Goal: Book appointment/travel/reservation

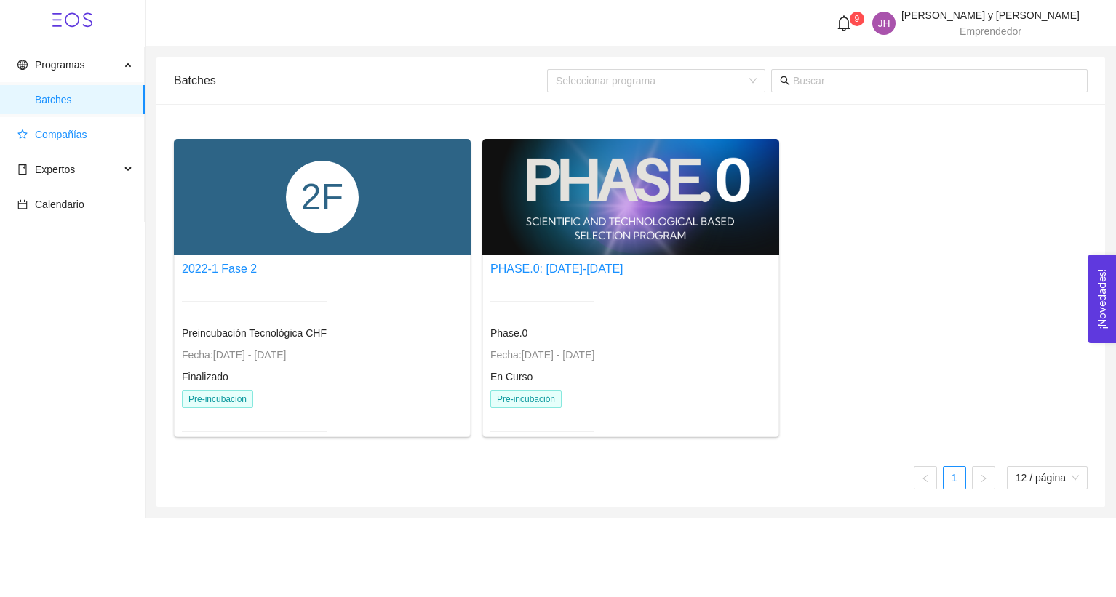
click at [79, 135] on span "Compañías" at bounding box center [61, 135] width 52 height 12
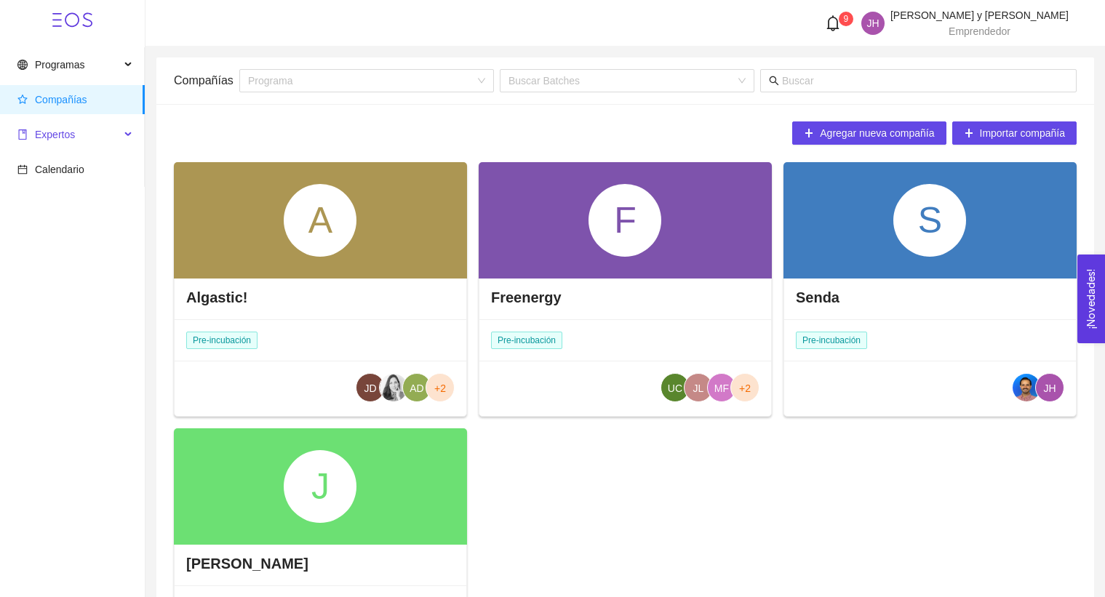
click at [89, 138] on span "Expertos" at bounding box center [68, 134] width 103 height 29
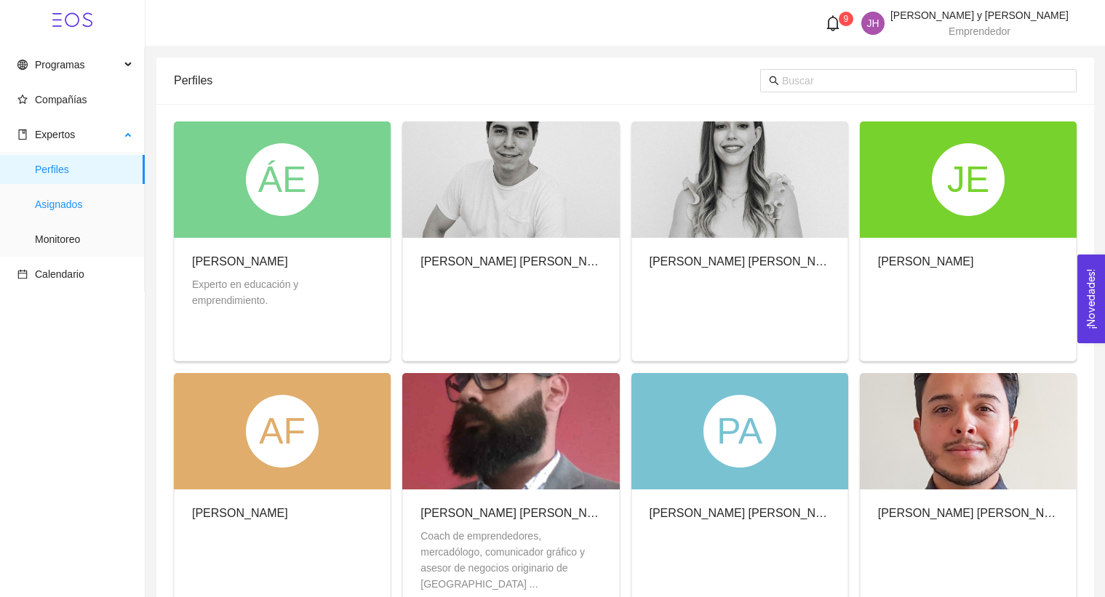
click at [59, 204] on span "Asignados" at bounding box center [84, 204] width 98 height 29
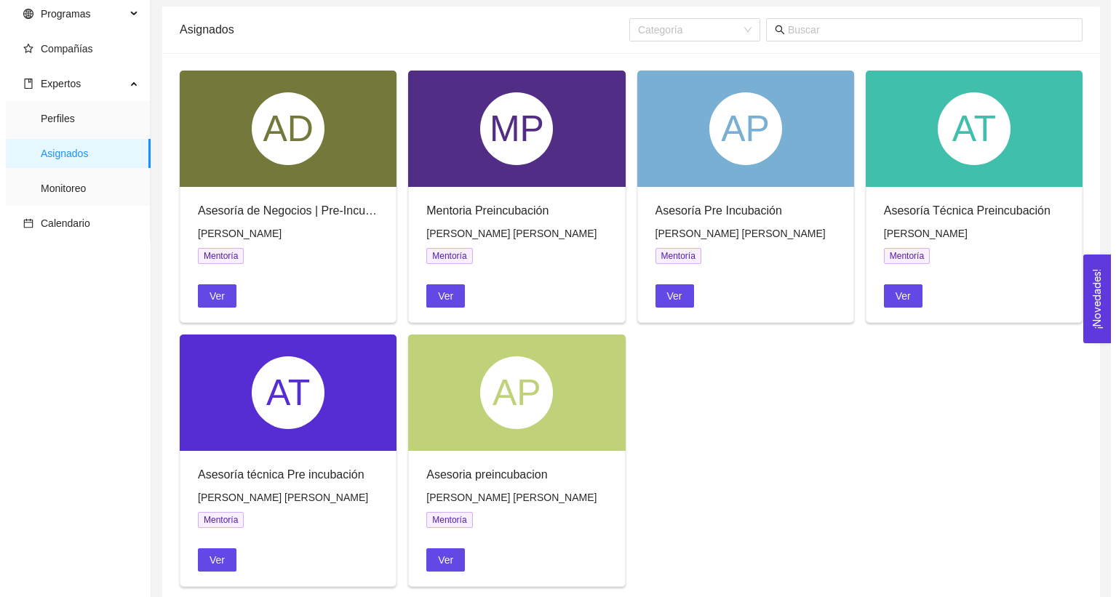
scroll to position [80, 0]
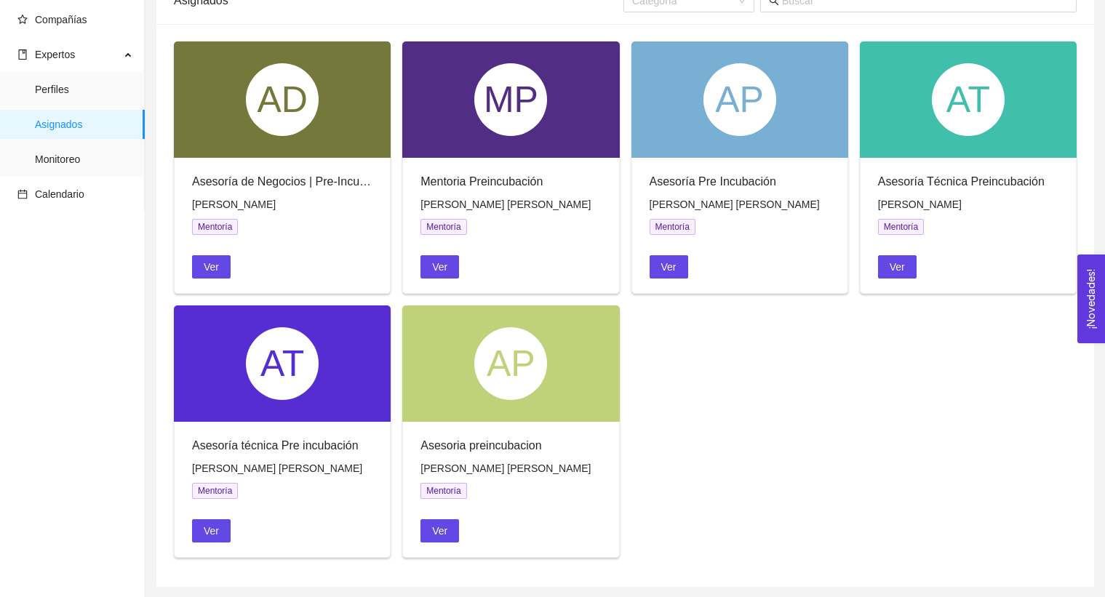
click at [483, 403] on div "AP" at bounding box center [510, 364] width 217 height 116
click at [447, 532] on span "Ver" at bounding box center [439, 531] width 15 height 16
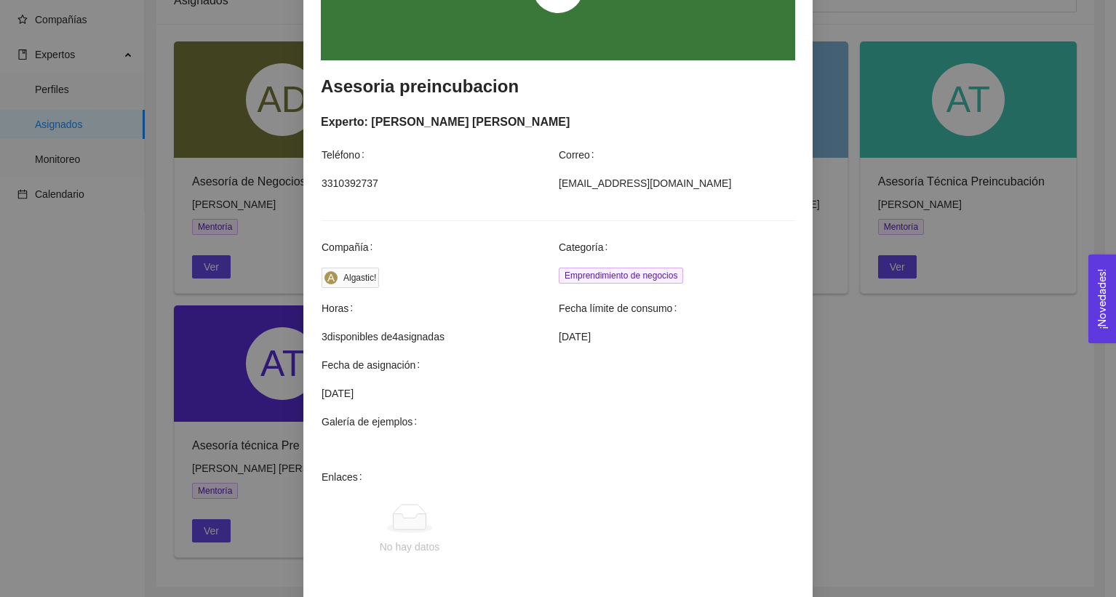
scroll to position [385, 0]
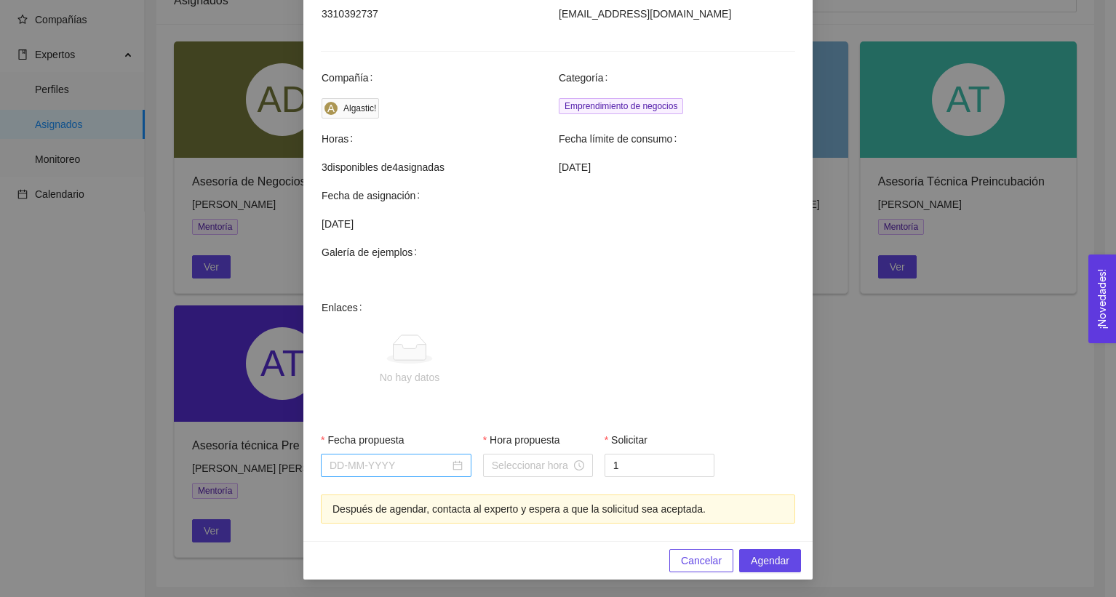
click at [418, 458] on input "Fecha propuesta" at bounding box center [390, 466] width 120 height 16
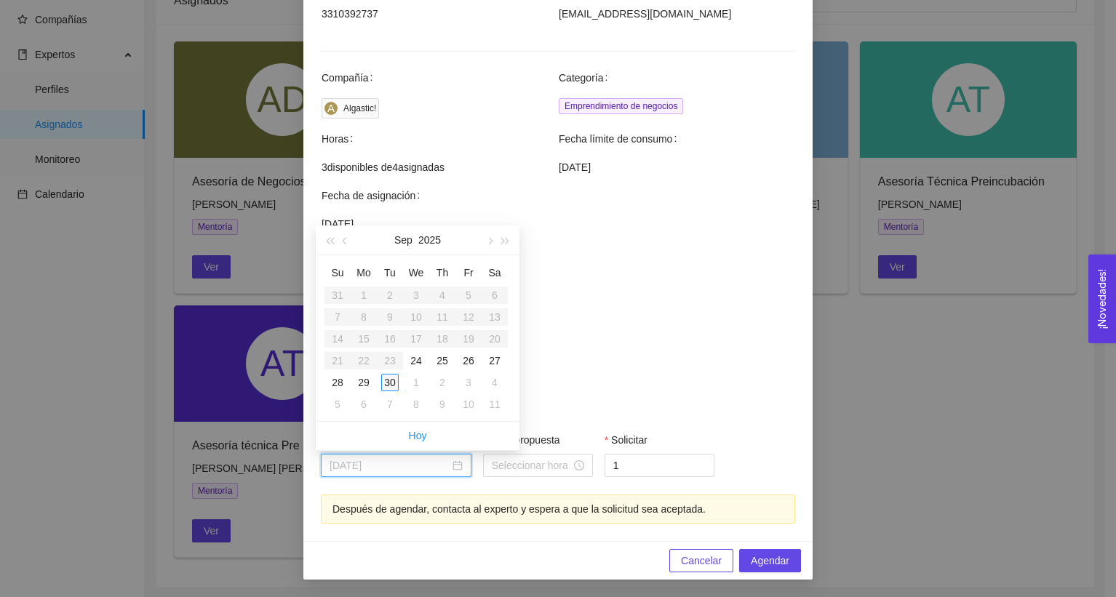
type input "[DATE]"
click at [421, 359] on div "24" at bounding box center [415, 360] width 17 height 17
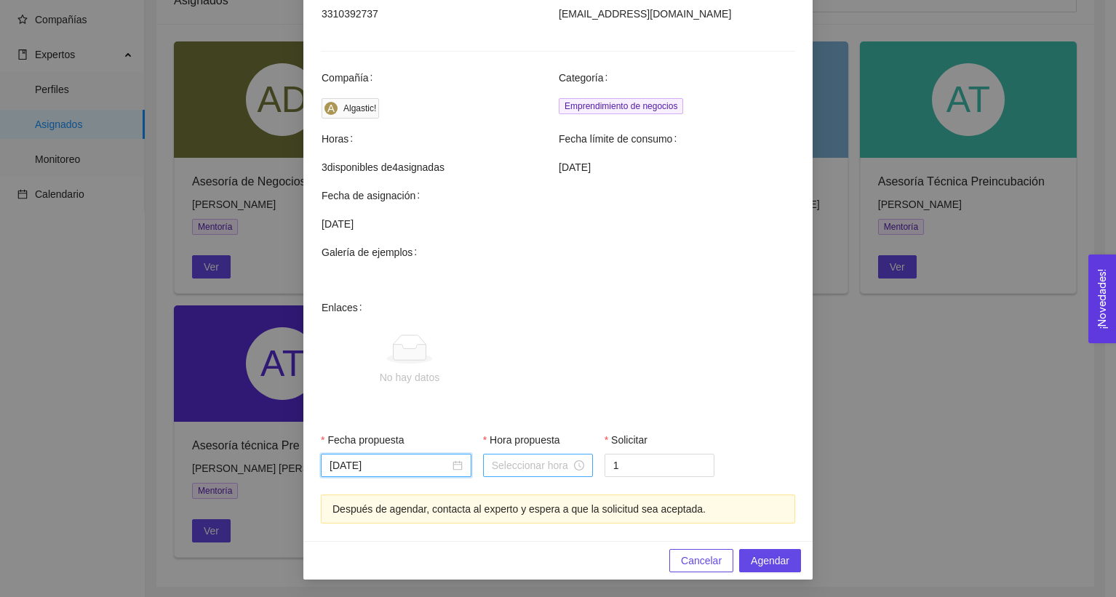
click at [522, 472] on input "Hora propuesta" at bounding box center [531, 466] width 79 height 16
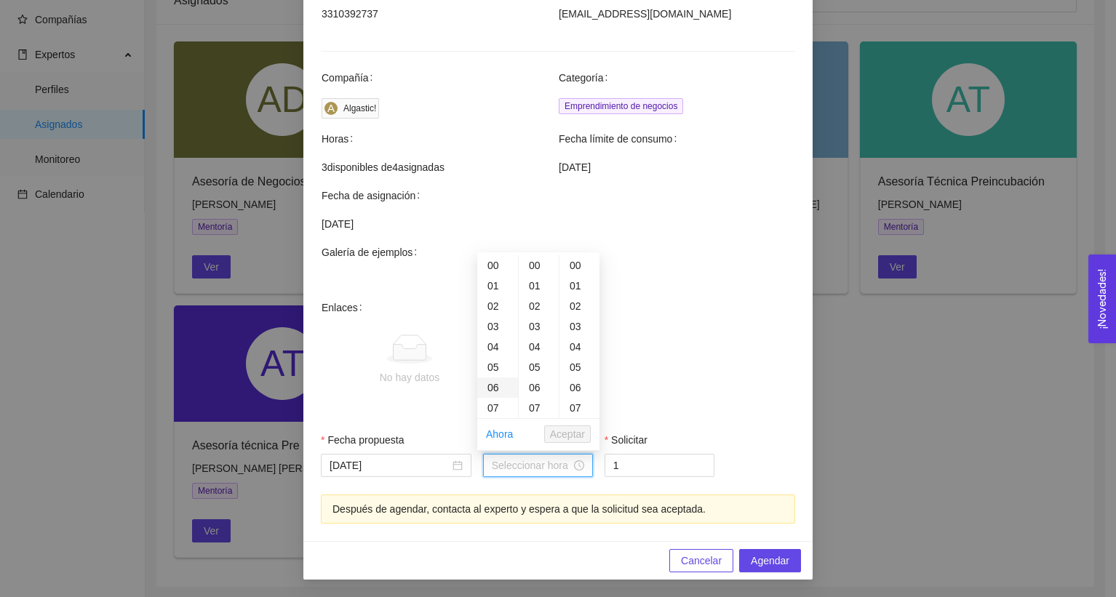
scroll to position [129, 0]
click at [497, 340] on div "10" at bounding box center [497, 340] width 41 height 20
type input "10:00:00"
click at [584, 440] on span "Aceptar" at bounding box center [567, 434] width 35 height 16
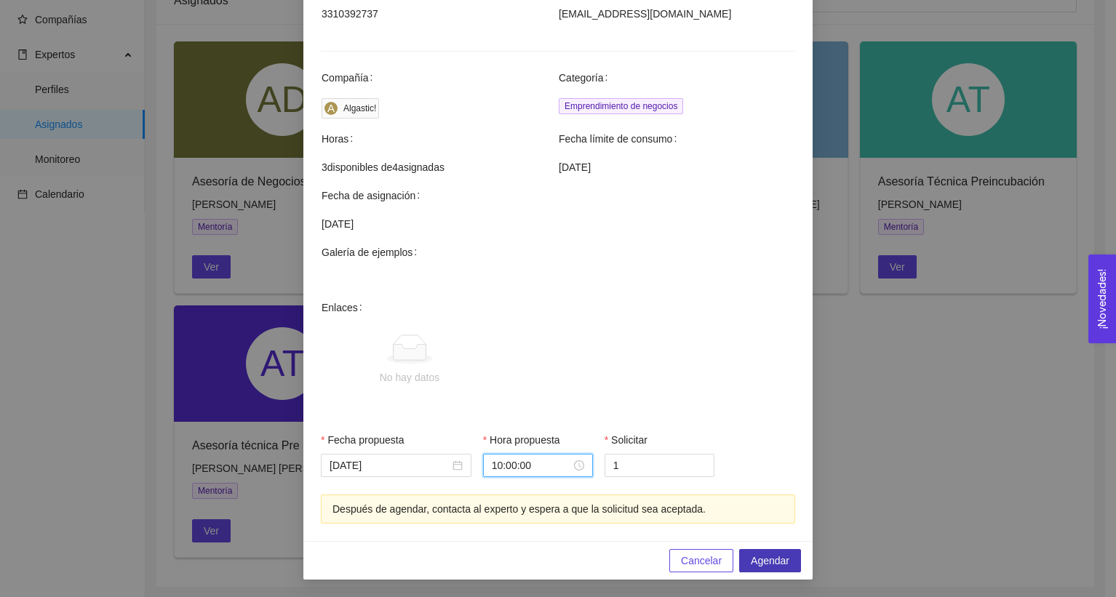
click at [768, 560] on span "Agendar" at bounding box center [770, 561] width 39 height 16
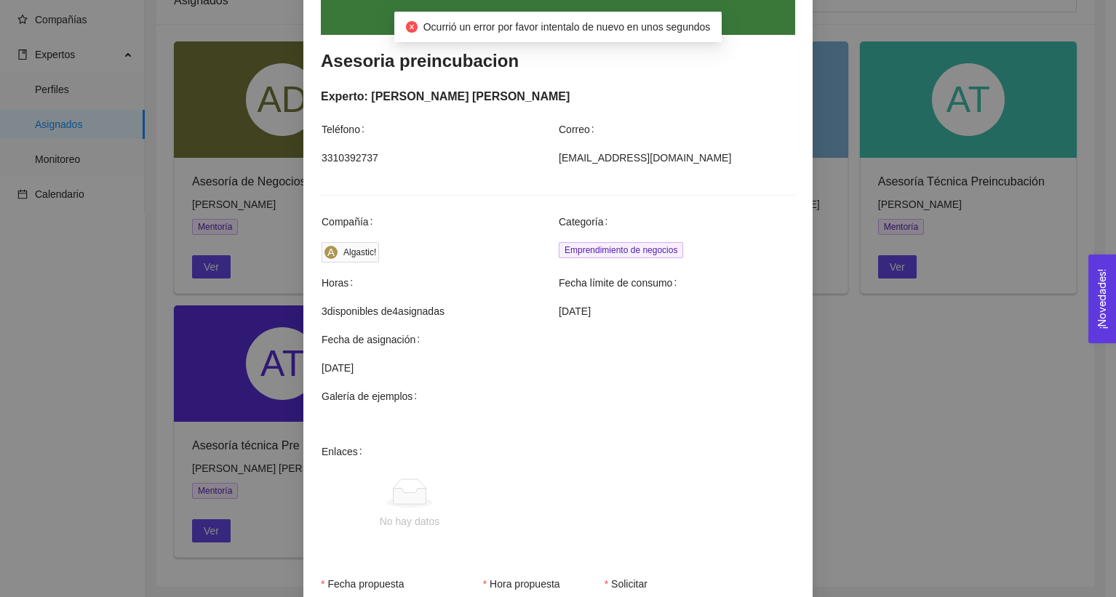
scroll to position [237, 0]
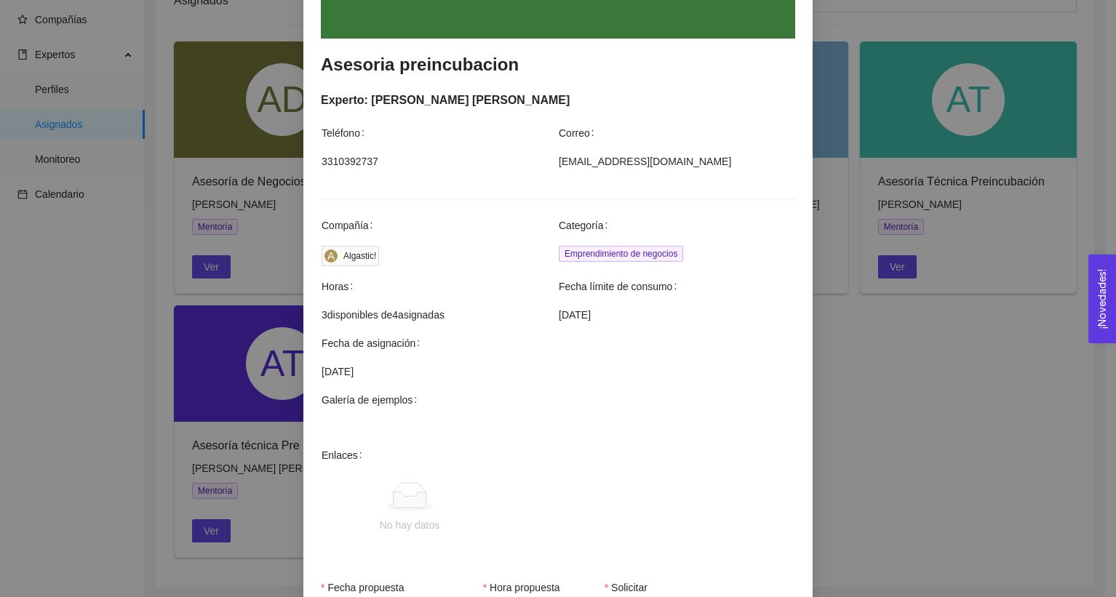
click at [848, 162] on div "Agendar mentoría Asesoria preincubacion Experto: [PERSON_NAME] [PERSON_NAME] Te…" at bounding box center [558, 298] width 1116 height 597
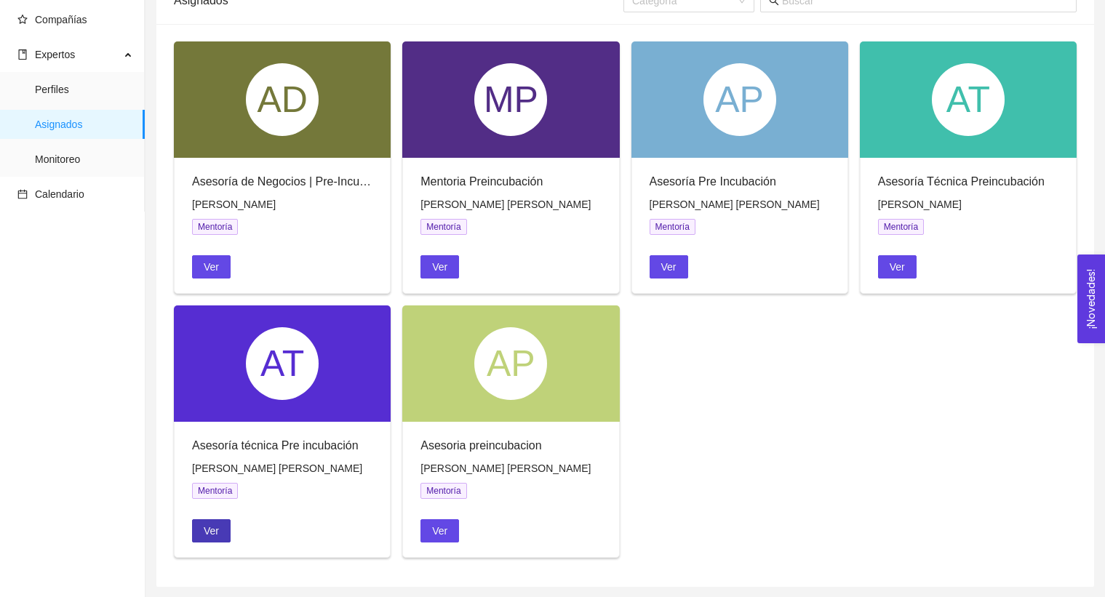
click at [217, 536] on span "Ver" at bounding box center [211, 531] width 15 height 16
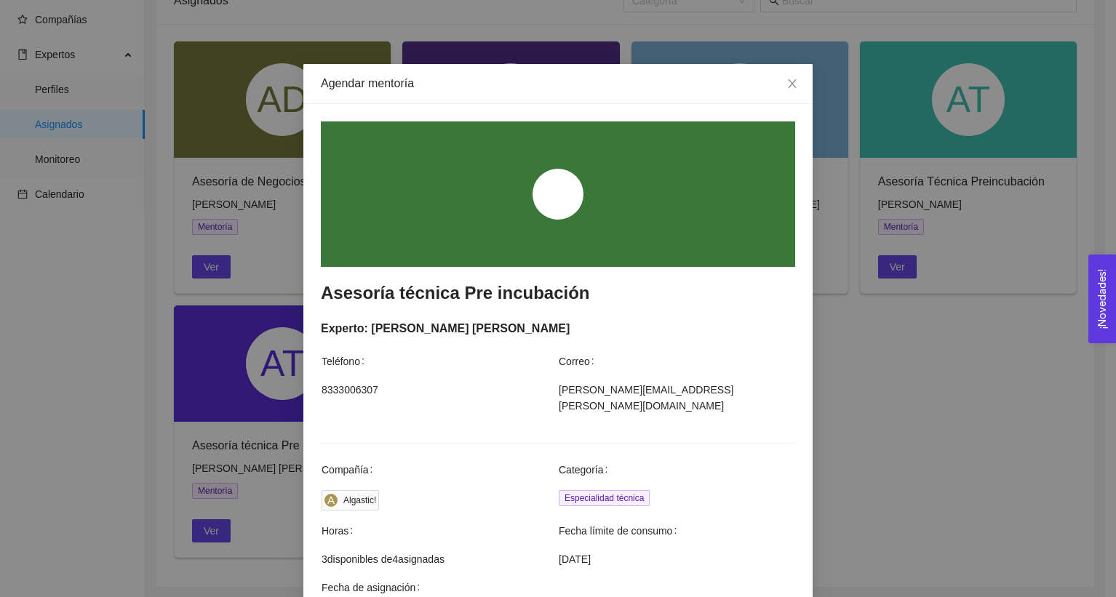
scroll to position [0, 0]
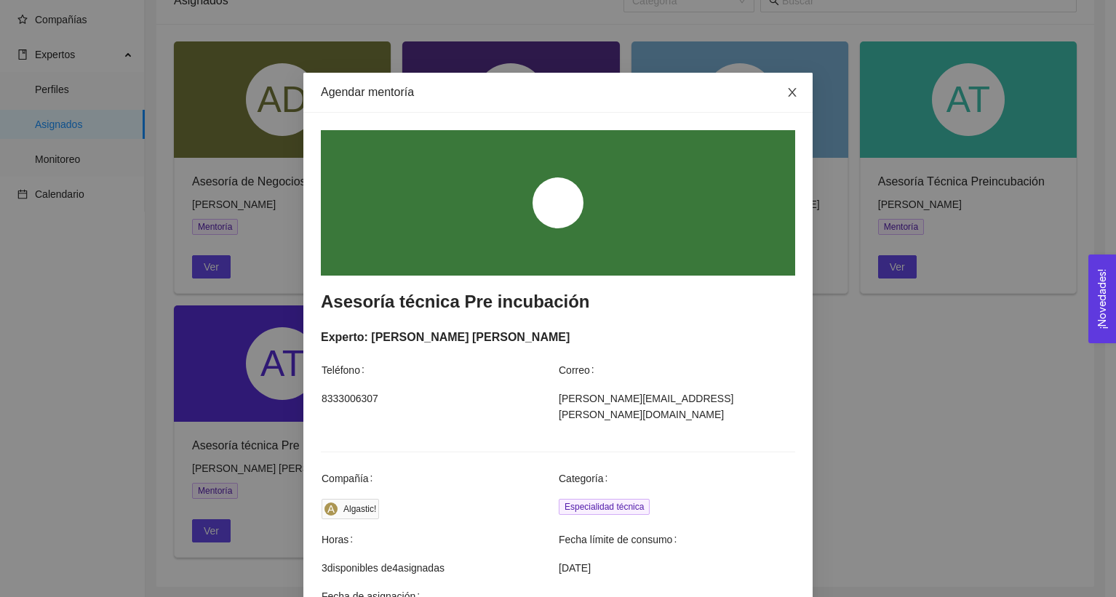
click at [787, 95] on icon "close" at bounding box center [793, 93] width 12 height 12
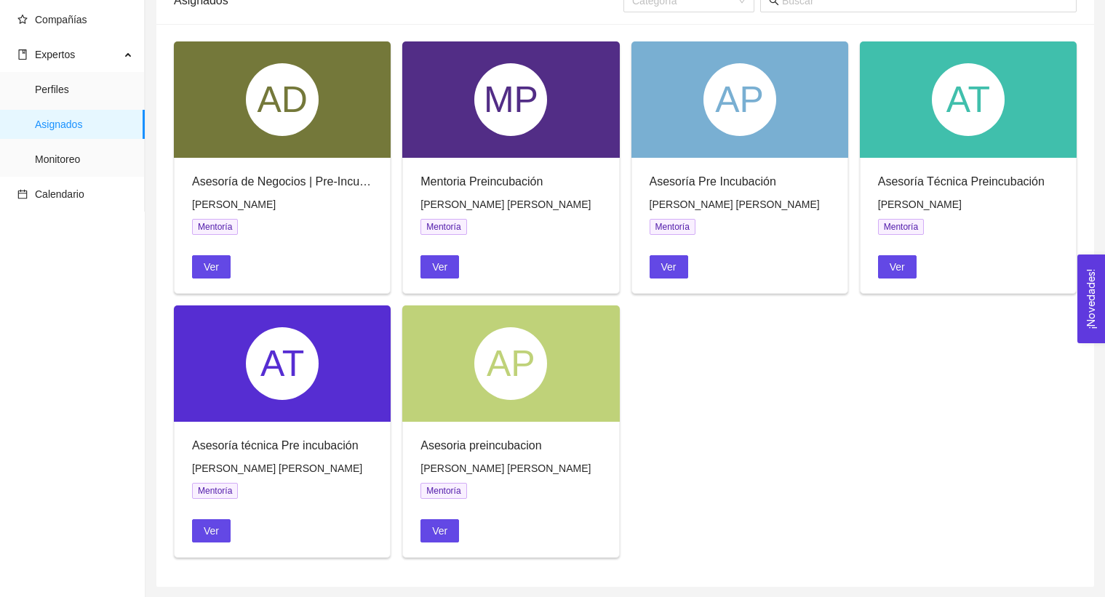
click at [232, 499] on div "[PERSON_NAME] [PERSON_NAME] Ver" at bounding box center [282, 502] width 180 height 82
click at [223, 526] on button "Ver" at bounding box center [211, 531] width 39 height 23
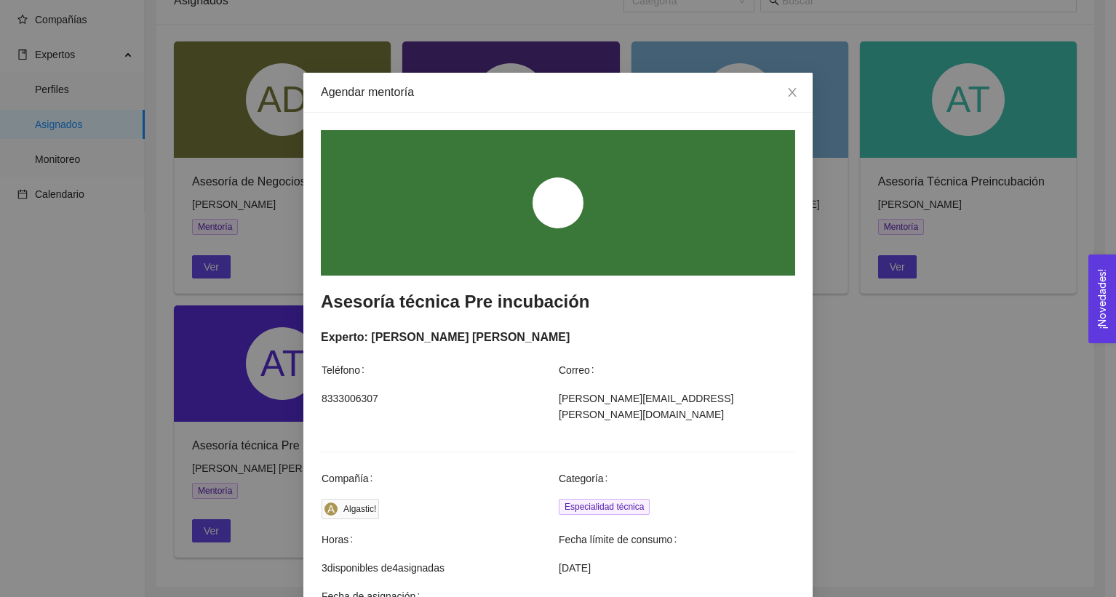
scroll to position [385, 0]
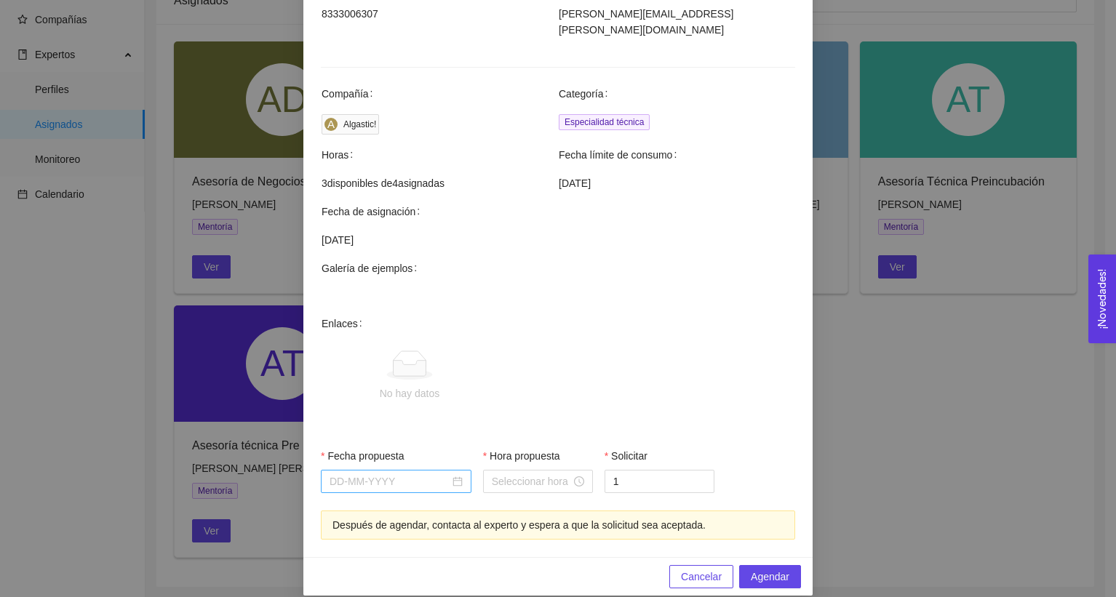
click at [393, 474] on input "Fecha propuesta" at bounding box center [390, 482] width 120 height 16
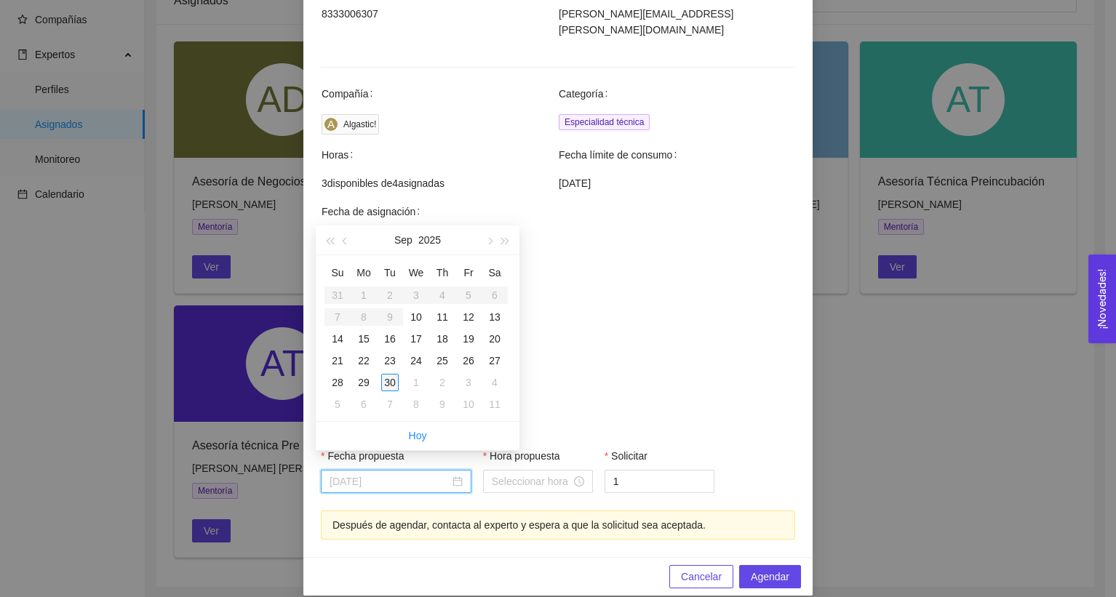
type input "[DATE]"
click at [390, 374] on div "30" at bounding box center [389, 382] width 17 height 17
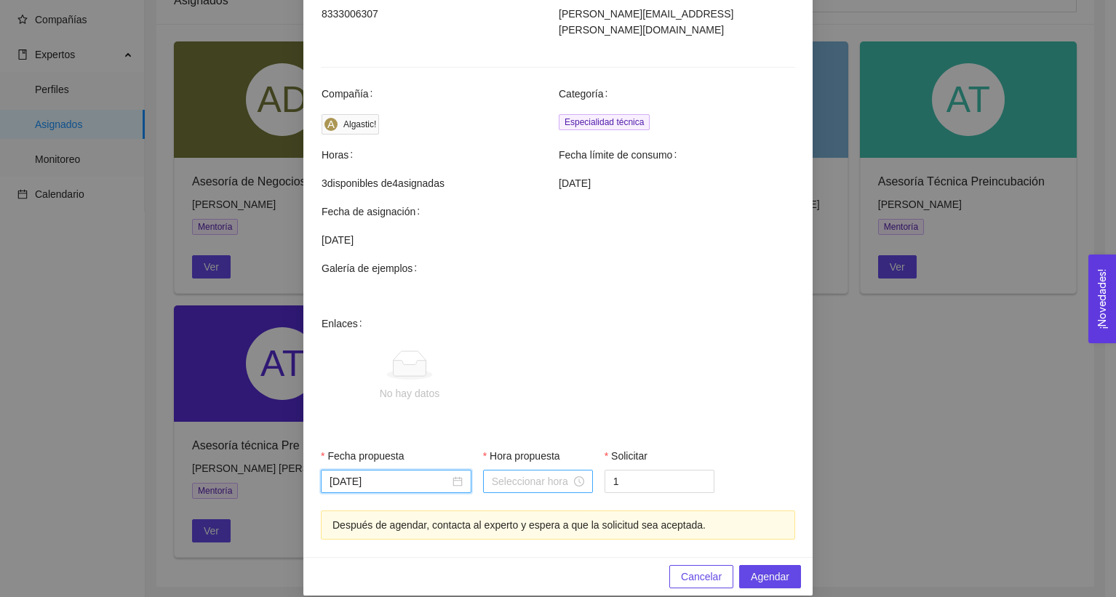
click at [498, 474] on div at bounding box center [538, 481] width 110 height 23
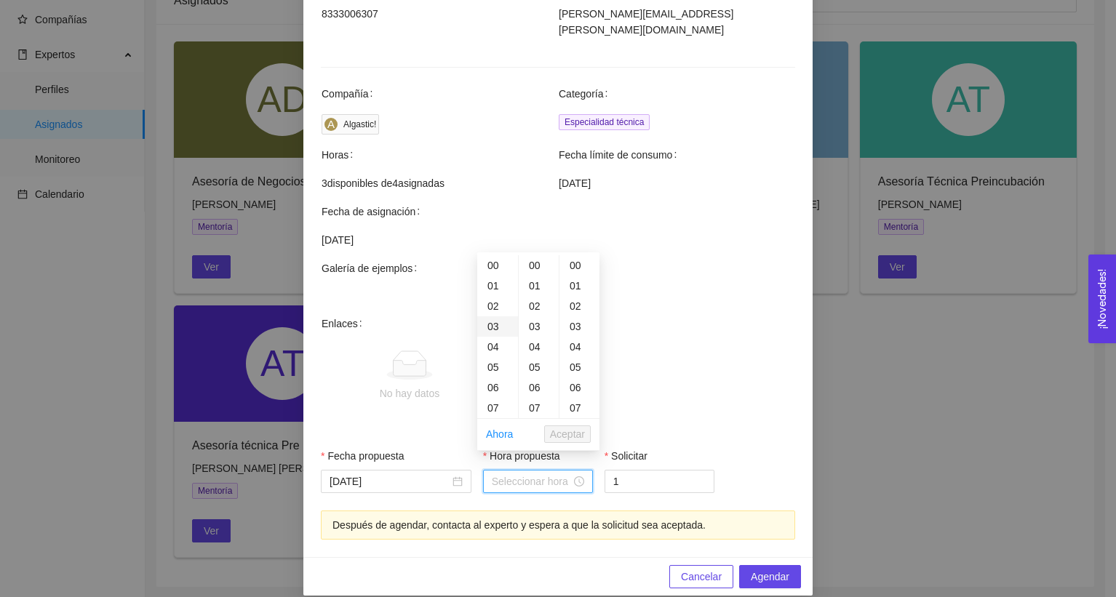
click at [497, 322] on div "03" at bounding box center [497, 327] width 41 height 20
type input "03:00:00"
click at [566, 437] on span "Aceptar" at bounding box center [567, 434] width 35 height 16
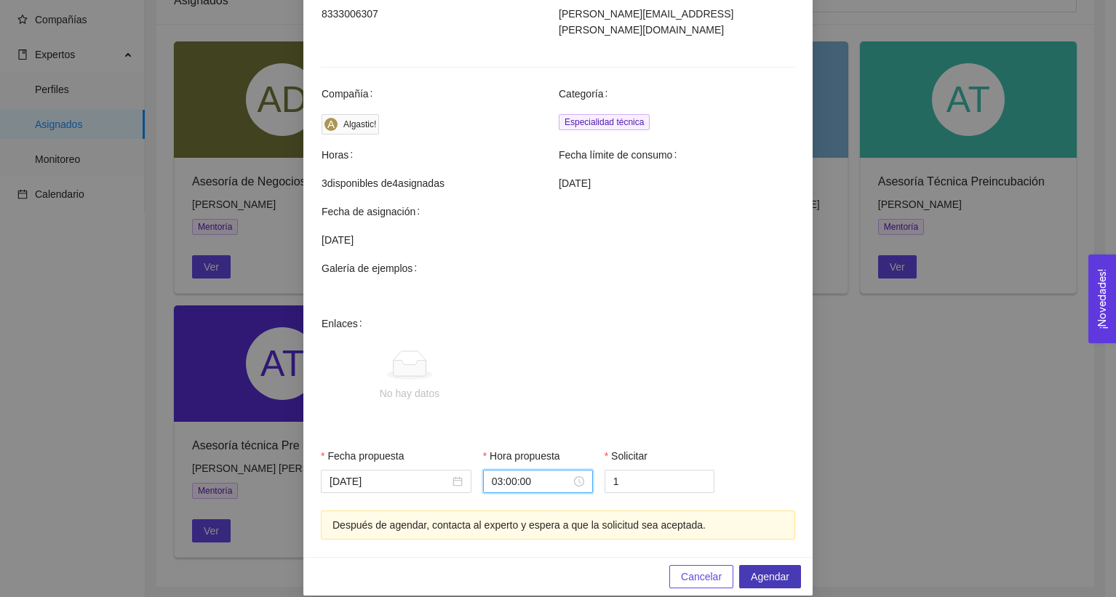
click at [755, 569] on span "Agendar" at bounding box center [770, 577] width 39 height 16
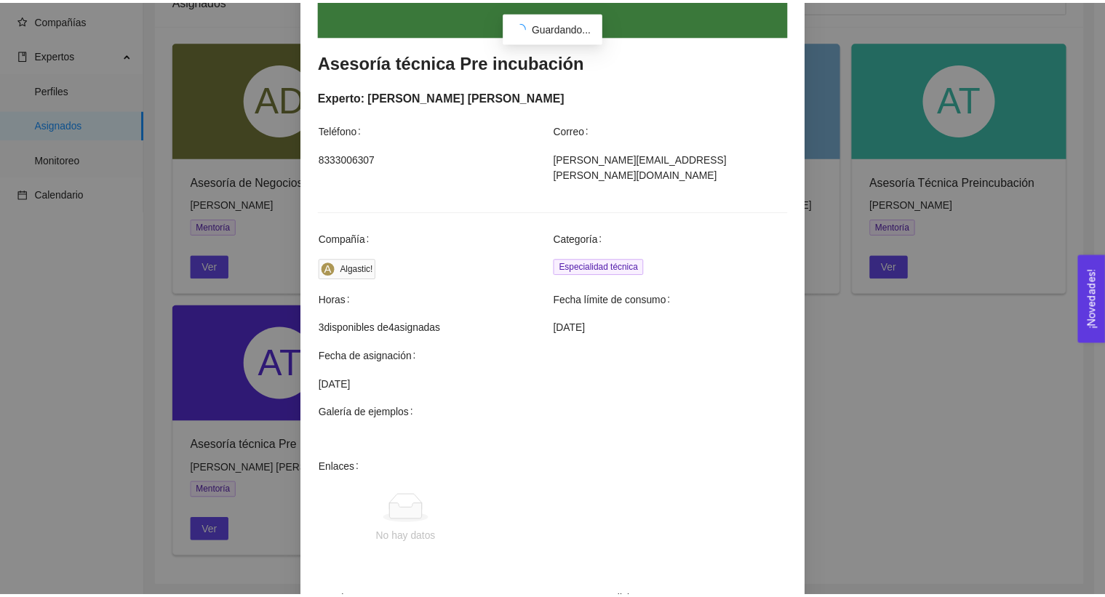
scroll to position [50, 0]
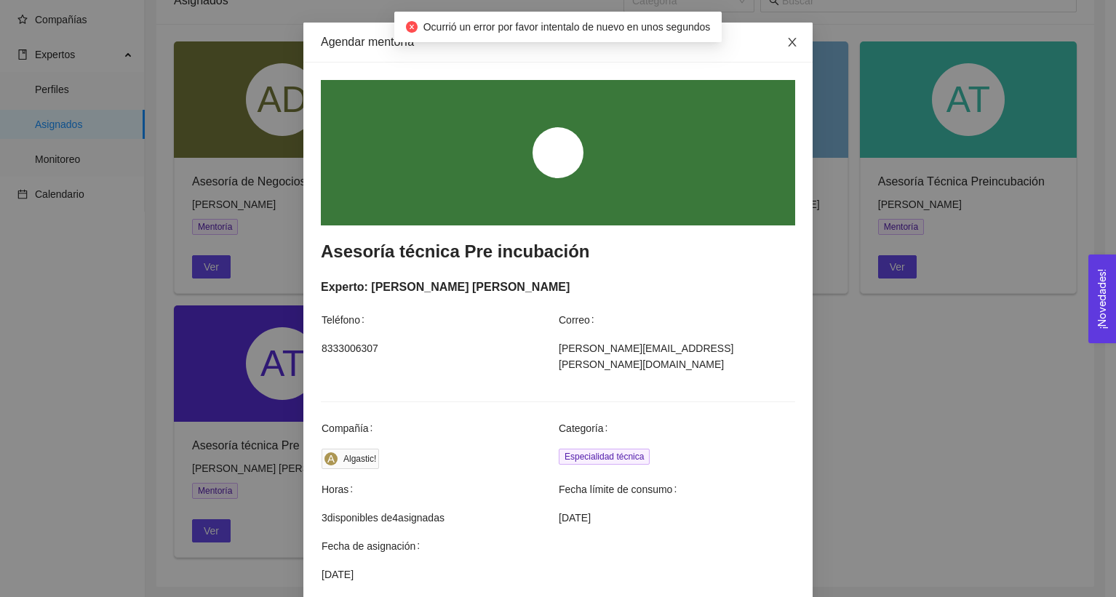
click at [787, 41] on icon "close" at bounding box center [793, 42] width 12 height 12
